Goal: Check status: Check status

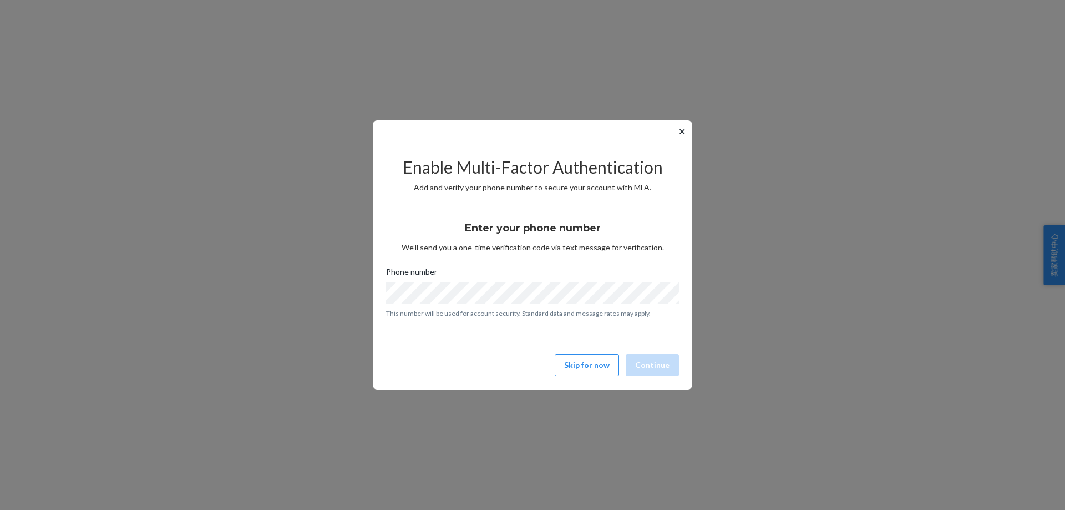
click at [682, 131] on button "✕" at bounding box center [682, 131] width 12 height 13
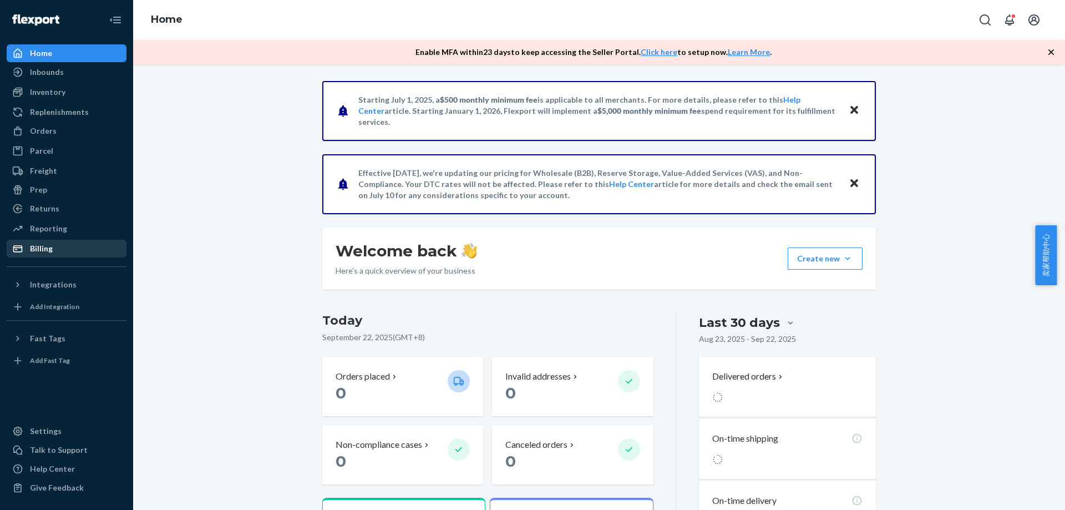
click at [48, 246] on div "Billing" at bounding box center [41, 248] width 23 height 11
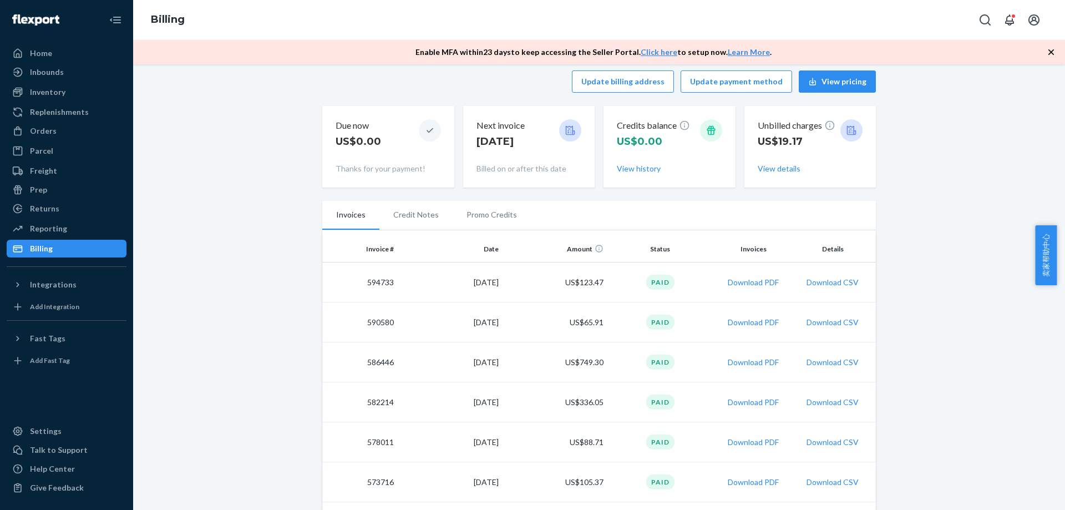
scroll to position [111, 0]
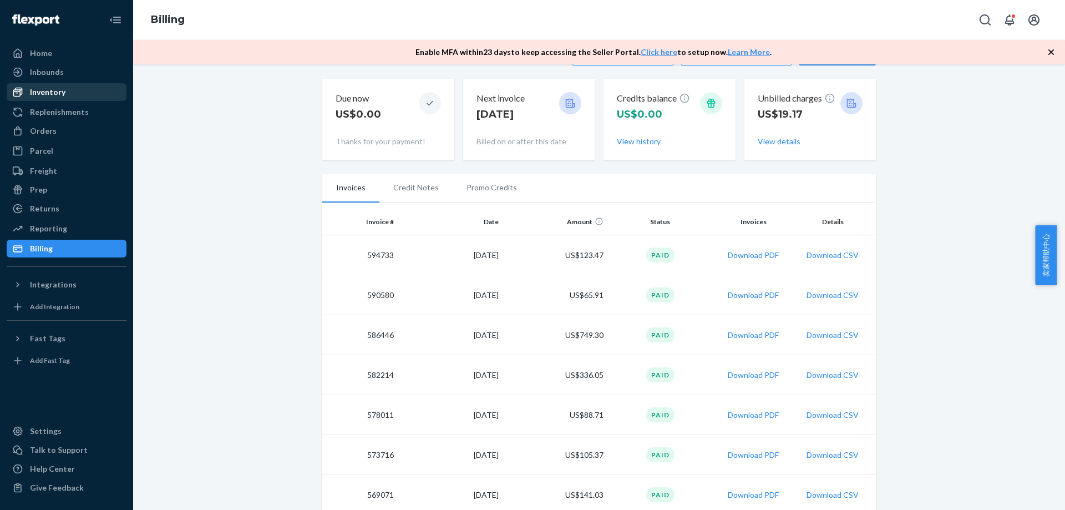
click at [49, 89] on div "Inventory" at bounding box center [47, 92] width 35 height 11
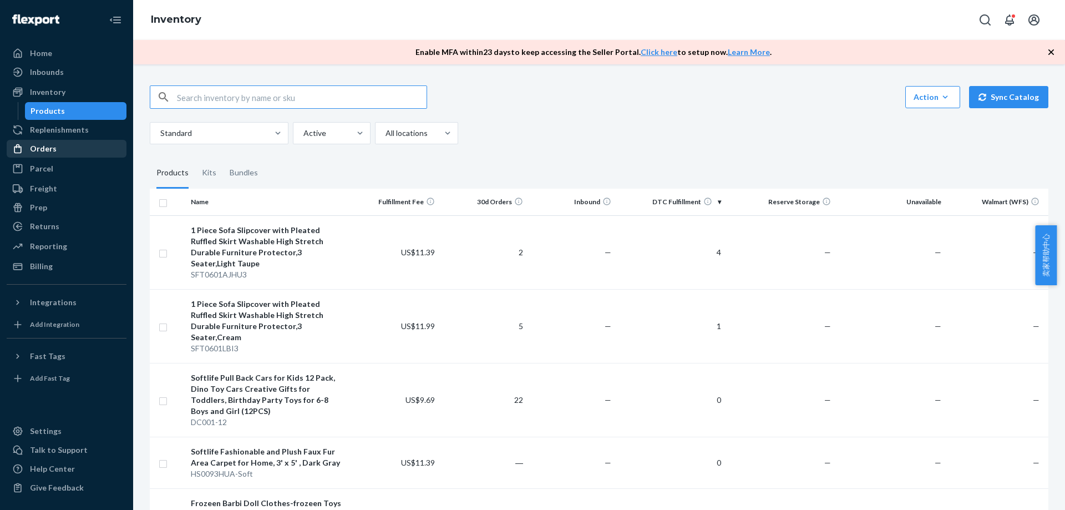
click at [51, 152] on div "Orders" at bounding box center [43, 148] width 27 height 11
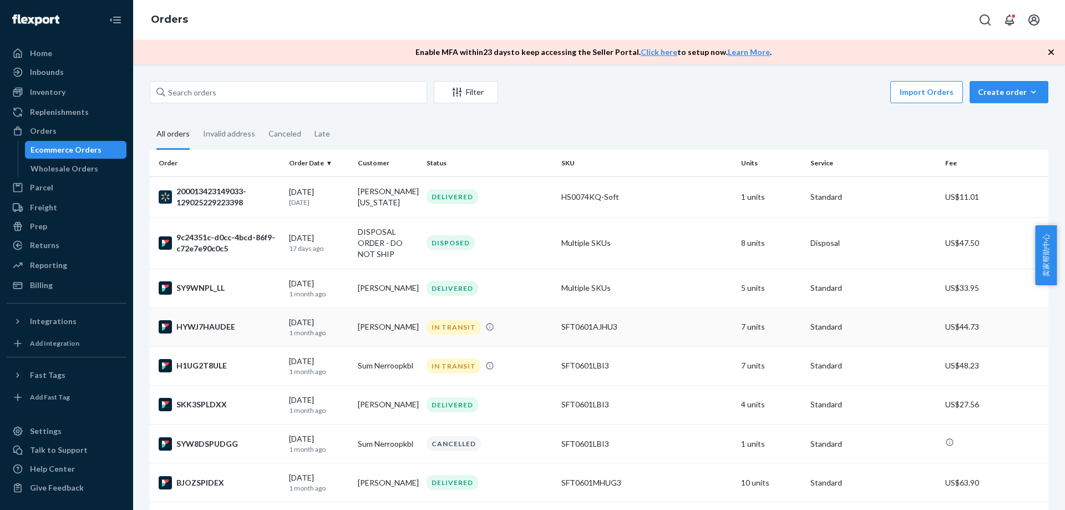
click at [677, 322] on div "SFT0601AJHU3" at bounding box center [646, 326] width 171 height 11
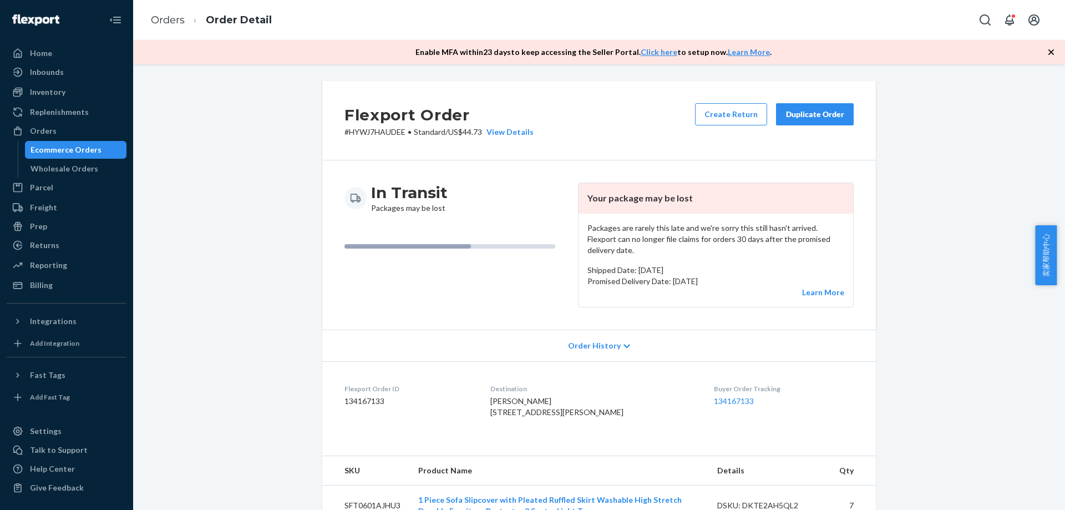
click at [606, 340] on span "Order History" at bounding box center [594, 345] width 53 height 11
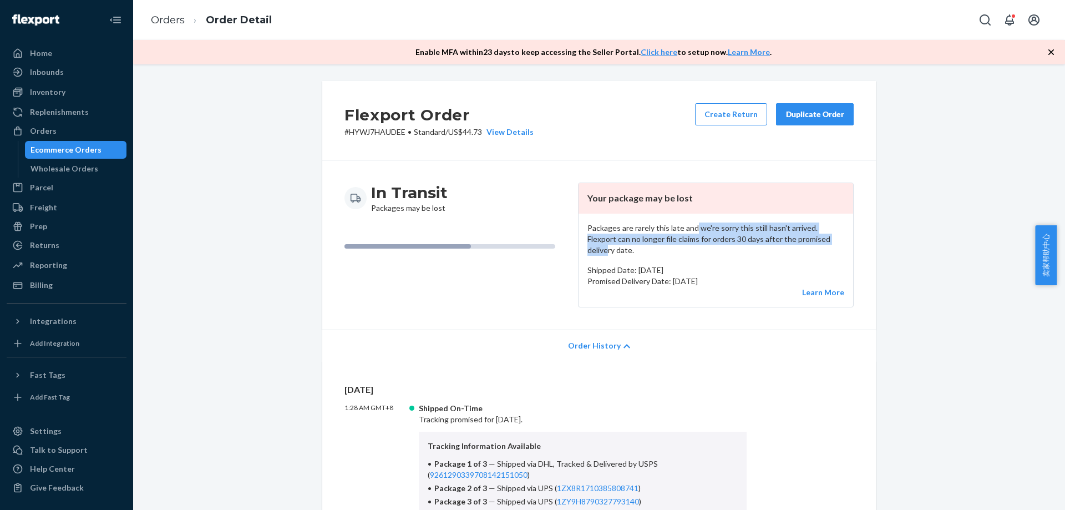
drag, startPoint x: 695, startPoint y: 230, endPoint x: 814, endPoint y: 235, distance: 118.8
click at [814, 235] on p "Packages are rarely this late and we're sorry this still hasn't arrived. Flexpo…" at bounding box center [715, 238] width 257 height 33
click at [815, 240] on p "Packages are rarely this late and we're sorry this still hasn't arrived. Flexpo…" at bounding box center [715, 238] width 257 height 33
drag, startPoint x: 796, startPoint y: 241, endPoint x: 685, endPoint y: 241, distance: 111.5
click at [685, 241] on p "Packages are rarely this late and we're sorry this still hasn't arrived. Flexpo…" at bounding box center [715, 238] width 257 height 33
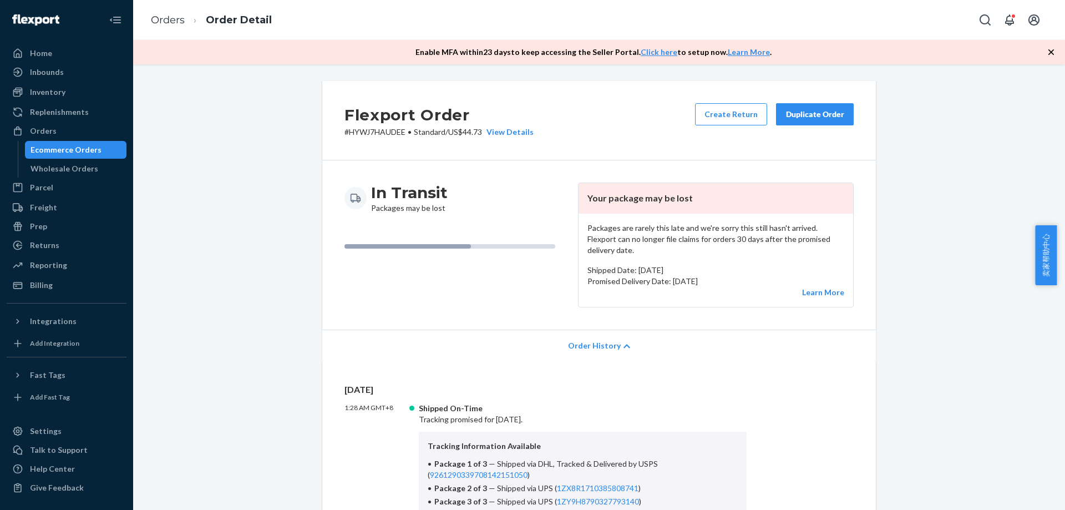
click at [679, 245] on div "Packages are rarely this late and we're sorry this still hasn't arrived. Flexpo…" at bounding box center [715, 259] width 274 height 93
click at [164, 17] on link "Orders" at bounding box center [168, 20] width 34 height 12
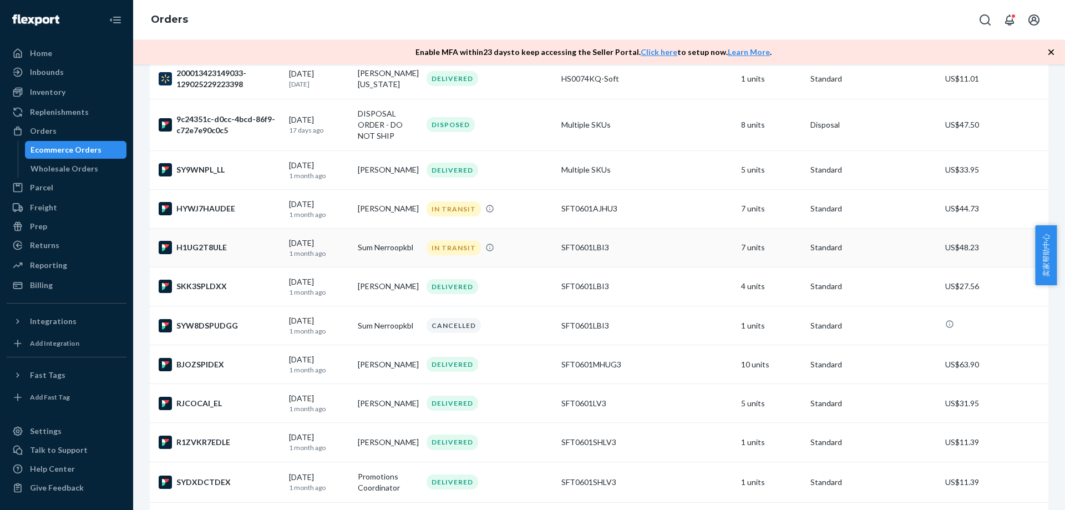
scroll to position [111, 0]
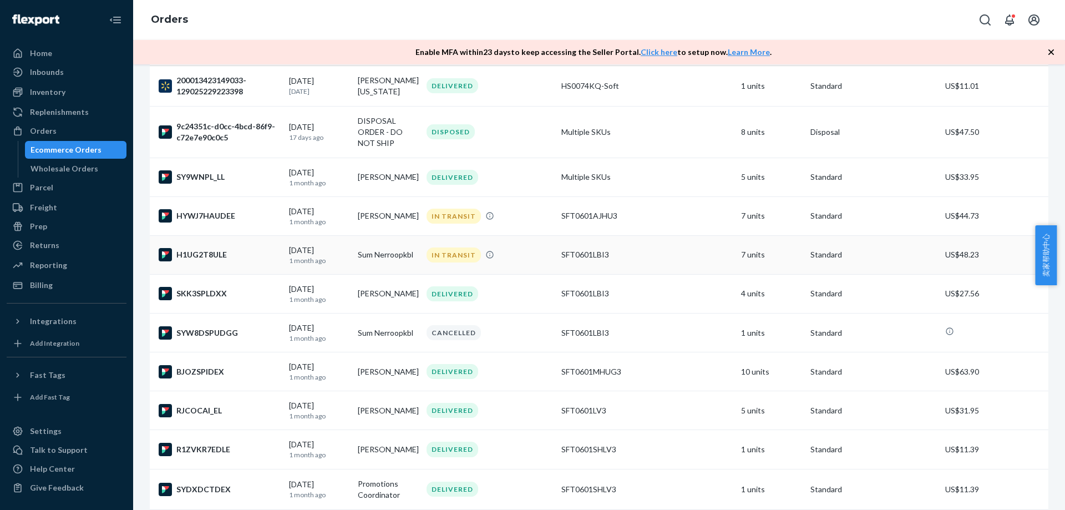
click at [640, 259] on div "SFT0601LBI3" at bounding box center [646, 254] width 171 height 11
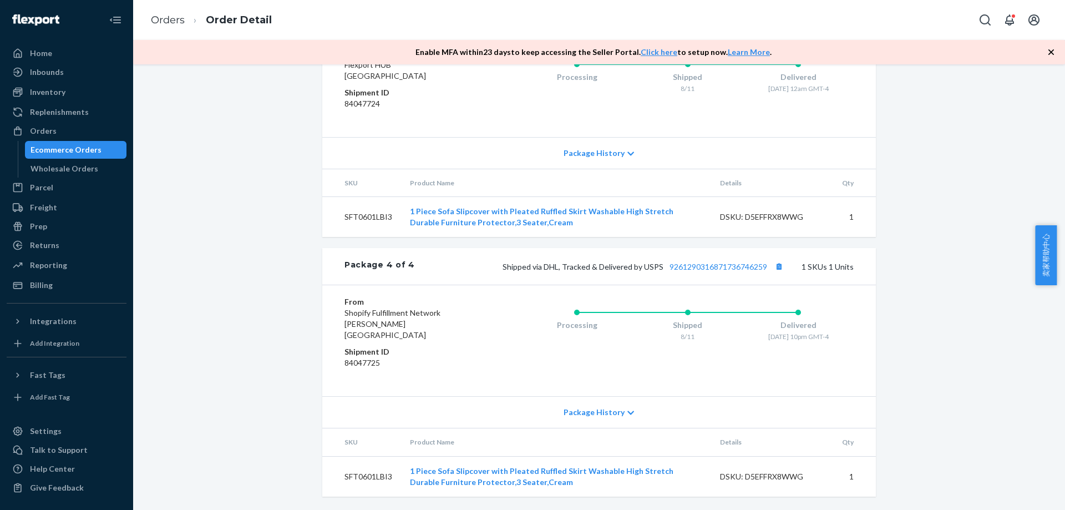
scroll to position [755, 0]
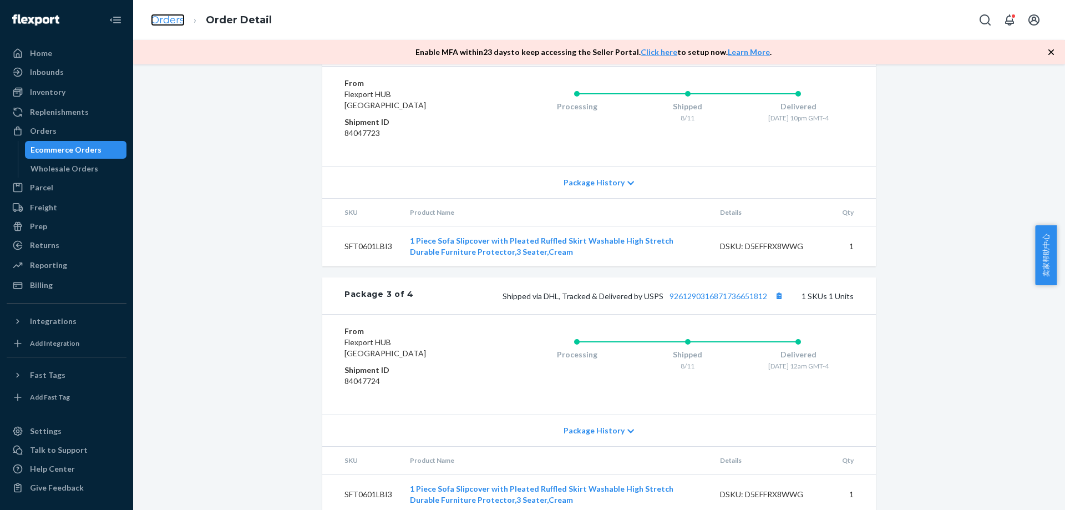
click at [173, 19] on link "Orders" at bounding box center [168, 20] width 34 height 12
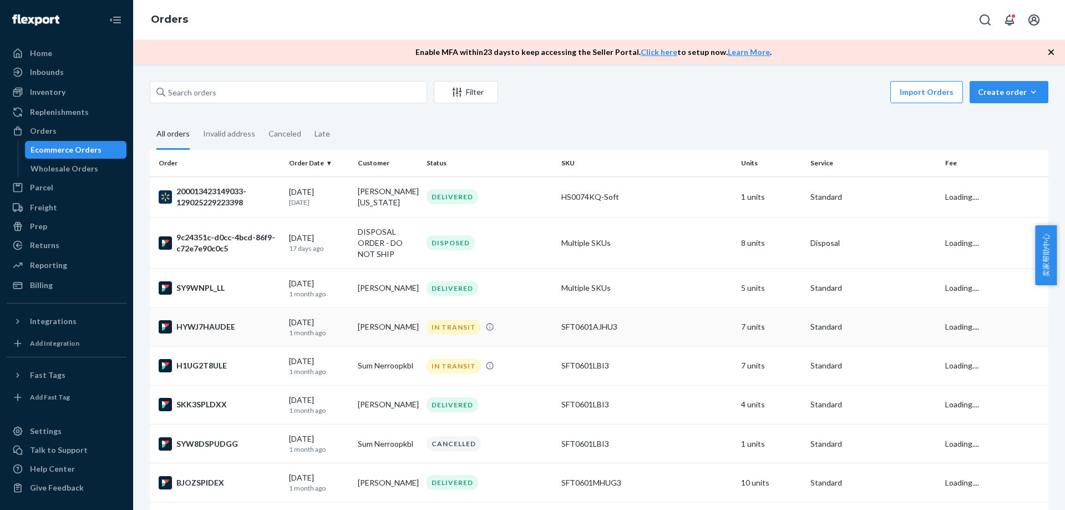
click at [567, 319] on td "SFT0601AJHU3" at bounding box center [647, 326] width 180 height 39
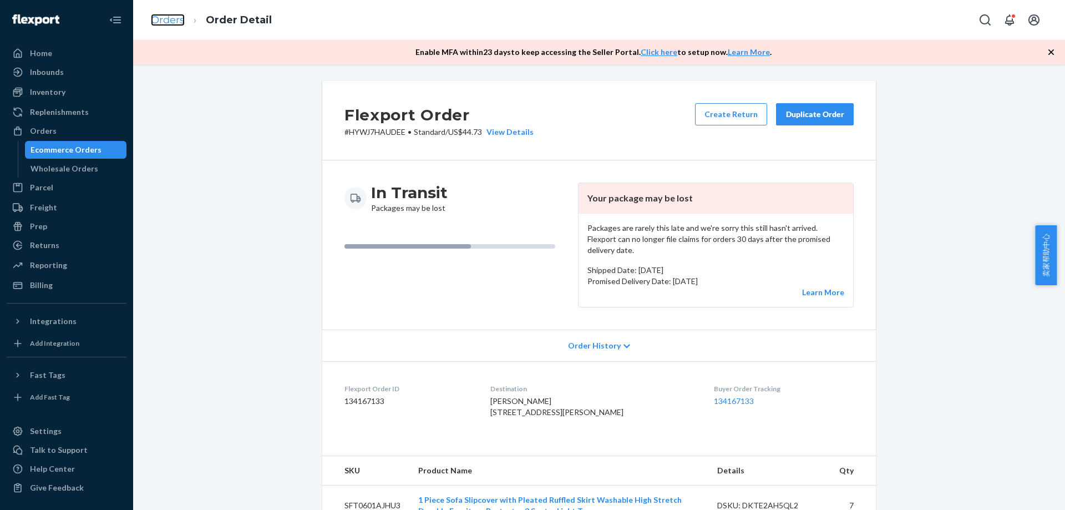
click at [172, 18] on link "Orders" at bounding box center [168, 20] width 34 height 12
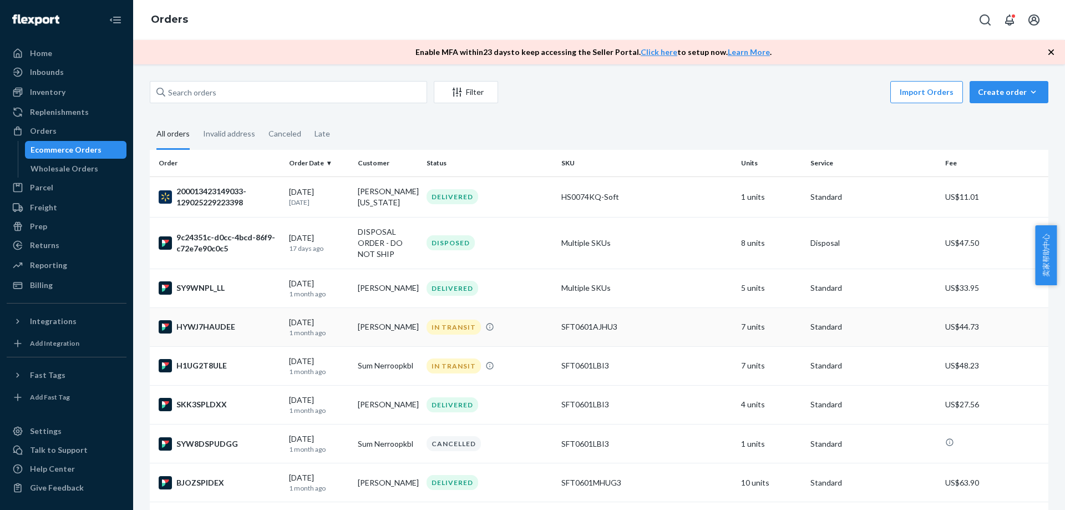
click at [598, 329] on div "SFT0601AJHU3" at bounding box center [646, 326] width 171 height 11
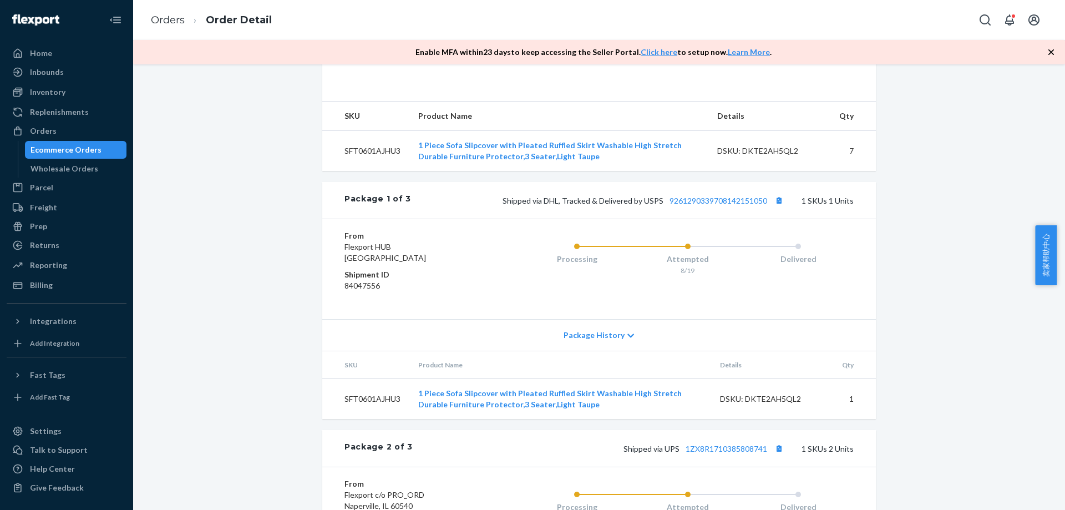
scroll to position [222, 0]
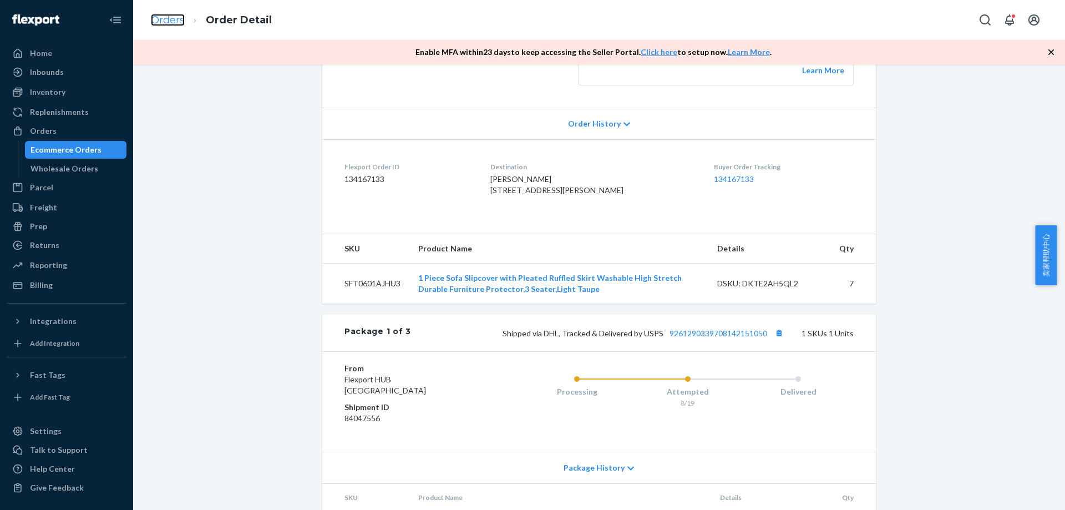
click at [168, 18] on link "Orders" at bounding box center [168, 20] width 34 height 12
